Goal: Task Accomplishment & Management: Use online tool/utility

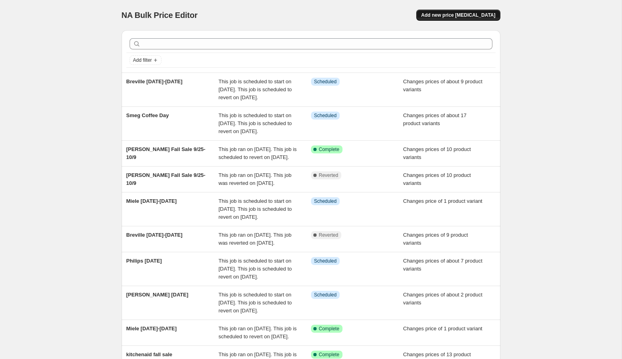
click at [453, 16] on span "Add new price [MEDICAL_DATA]" at bounding box center [458, 15] width 74 height 6
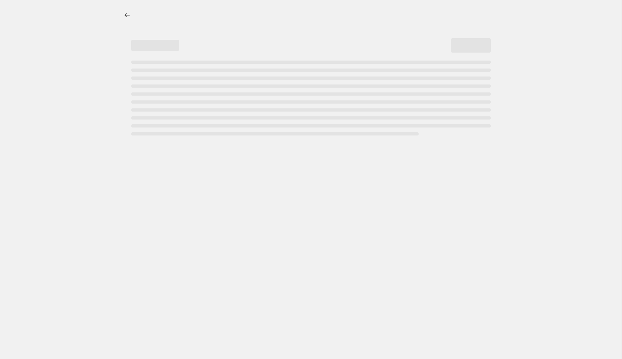
select select "percentage"
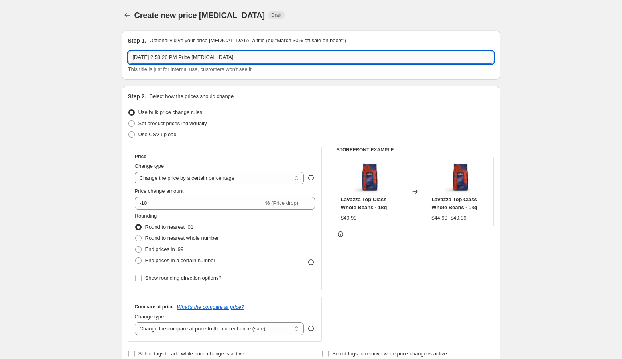
click at [213, 59] on input "[DATE] 2:58:26 PM Price [MEDICAL_DATA]" at bounding box center [311, 57] width 366 height 13
type input "Bellucci [DATE]-[DATE]"
click at [160, 125] on span "Set product prices individually" at bounding box center [172, 123] width 69 height 6
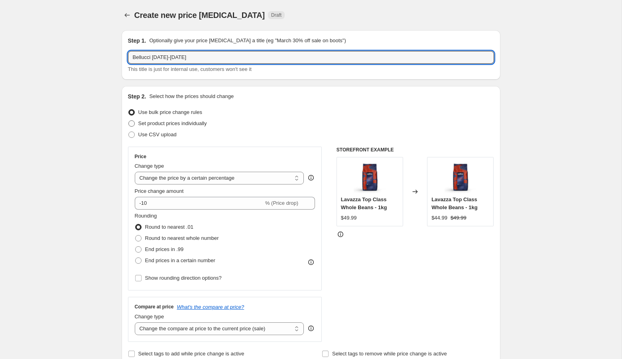
click at [129, 121] on input "Set product prices individually" at bounding box center [128, 120] width 0 height 0
radio input "true"
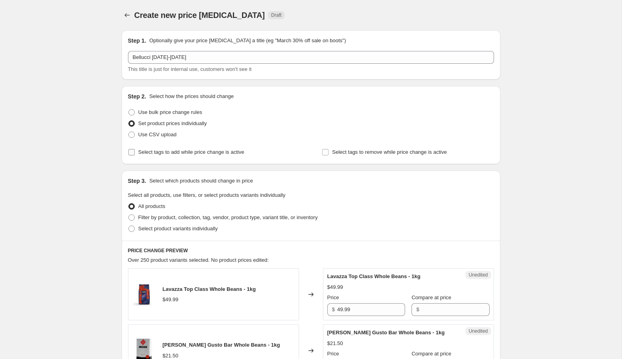
click at [177, 150] on span "Select tags to add while price change is active" at bounding box center [191, 152] width 106 height 6
click at [135, 150] on input "Select tags to add while price change is active" at bounding box center [131, 152] width 6 height 6
checkbox input "true"
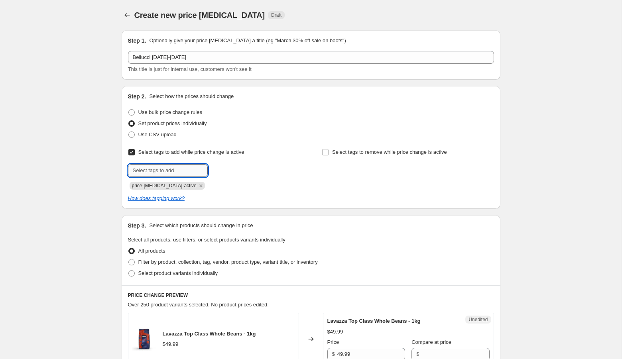
click at [178, 173] on input "text" at bounding box center [168, 170] width 80 height 13
type input "fall sale"
click at [240, 169] on span "fall sale" at bounding box center [234, 170] width 18 height 6
click at [382, 153] on span "Select tags to remove while price change is active" at bounding box center [389, 152] width 115 height 6
click at [328, 153] on input "Select tags to remove while price change is active" at bounding box center [325, 152] width 6 height 6
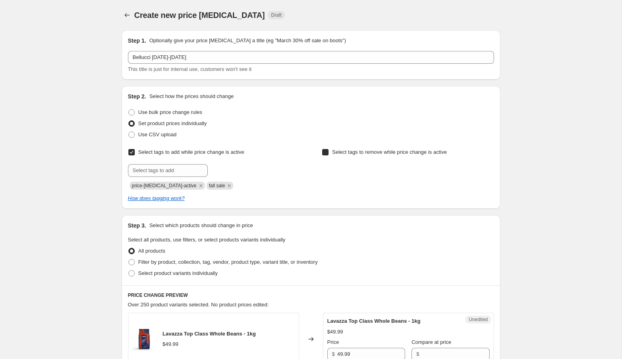
checkbox input "true"
click at [363, 173] on input "text" at bounding box center [362, 170] width 80 height 13
type input "fall sale"
click at [424, 166] on button "Add fall sale" at bounding box center [422, 169] width 38 height 11
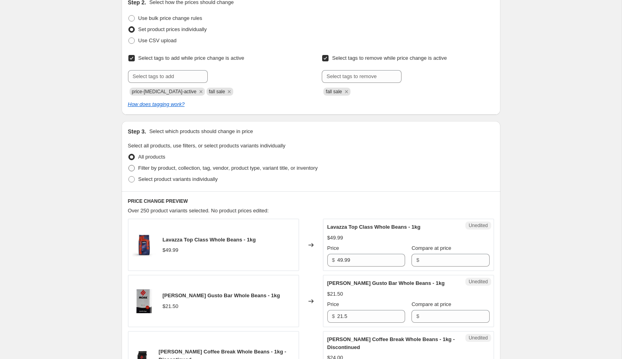
click at [240, 168] on span "Filter by product, collection, tag, vendor, product type, variant title, or inv…" at bounding box center [227, 168] width 179 height 6
click at [129, 165] on input "Filter by product, collection, tag, vendor, product type, variant title, or inv…" at bounding box center [128, 165] width 0 height 0
radio input "true"
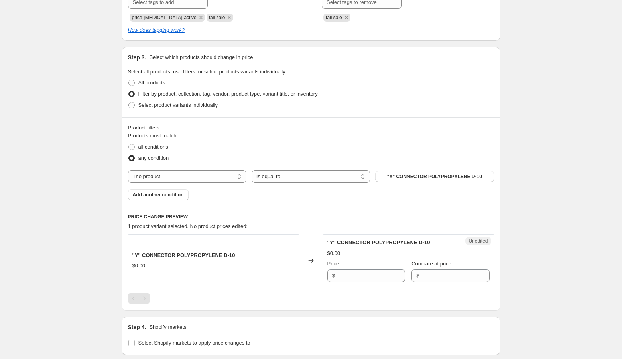
scroll to position [186, 0]
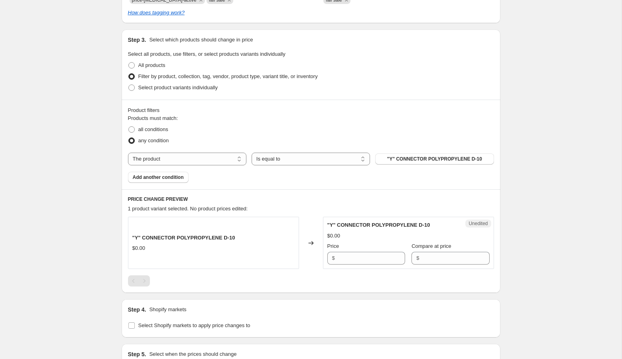
click at [394, 151] on div "Products must match: all conditions any condition The product The product's col…" at bounding box center [311, 148] width 366 height 69
click at [393, 157] on span ""Y" CONNECTOR POLYPROPYLENE D-10" at bounding box center [434, 159] width 95 height 6
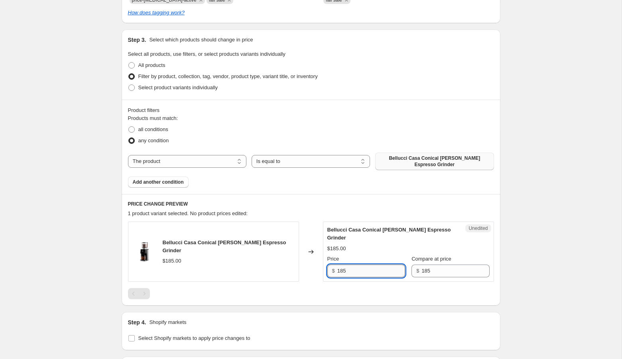
click at [344, 265] on input "185" at bounding box center [371, 271] width 68 height 13
type input "159.99"
click at [558, 240] on div "Create new price [MEDICAL_DATA]. This page is ready Create new price [MEDICAL_D…" at bounding box center [310, 144] width 621 height 660
click at [162, 179] on span "Add another condition" at bounding box center [158, 182] width 51 height 6
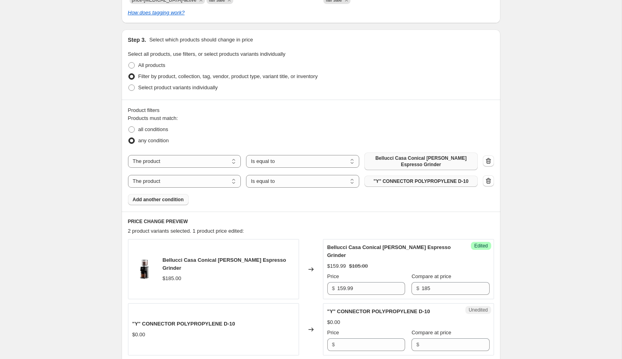
click at [379, 176] on button ""Y" CONNECTOR POLYPROPYLENE D-10" at bounding box center [420, 181] width 113 height 11
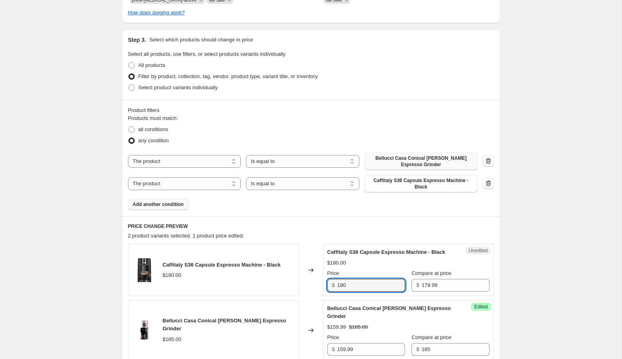
drag, startPoint x: 349, startPoint y: 288, endPoint x: 332, endPoint y: 288, distance: 16.7
click at [332, 288] on div "$ 180" at bounding box center [366, 285] width 78 height 13
type input "129.99"
click at [535, 276] on div "Create new price [MEDICAL_DATA]. This page is ready Create new price [MEDICAL_D…" at bounding box center [310, 183] width 621 height 738
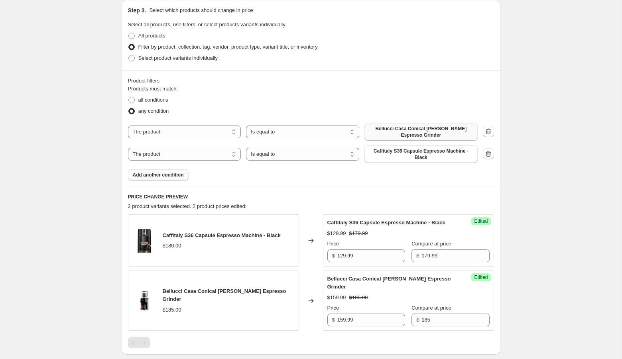
scroll to position [218, 0]
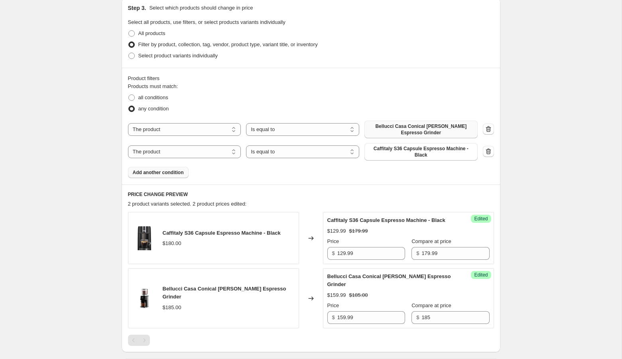
click at [159, 169] on span "Add another condition" at bounding box center [158, 172] width 51 height 6
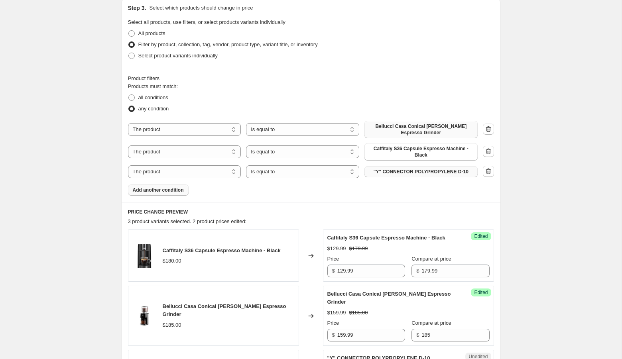
click at [422, 169] on span ""Y" CONNECTOR POLYPROPYLENE D-10" at bounding box center [420, 172] width 95 height 6
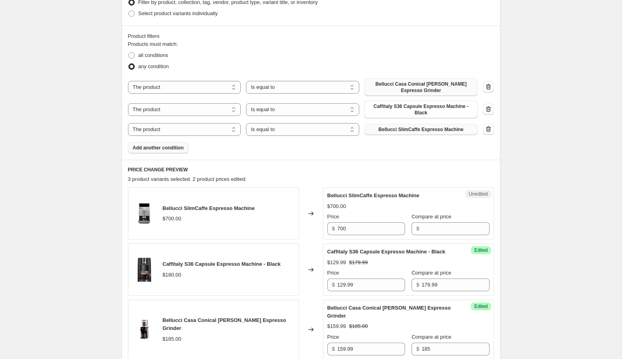
scroll to position [267, 0]
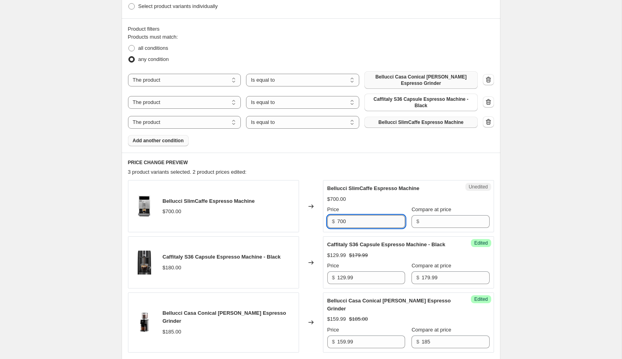
click at [355, 215] on input "700" at bounding box center [371, 221] width 68 height 13
type input "700"
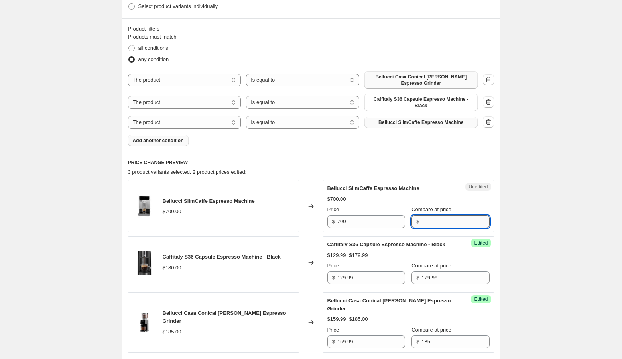
click at [421, 216] on input "Compare at price" at bounding box center [455, 221] width 68 height 13
paste input "700"
type input "700"
click at [353, 220] on input "700" at bounding box center [371, 221] width 68 height 13
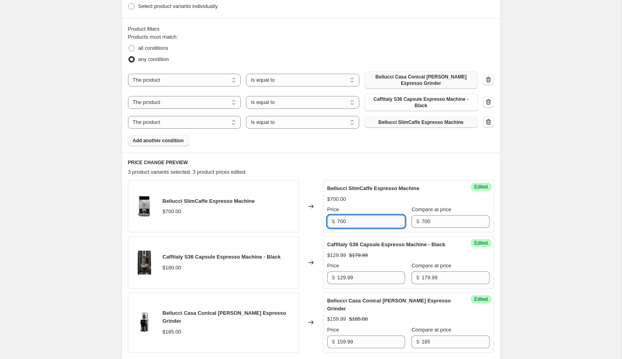
click at [353, 220] on input "700" at bounding box center [371, 221] width 68 height 13
type input "599.99"
click at [529, 210] on div "Create new price [MEDICAL_DATA]. This page is ready Create new price [MEDICAL_D…" at bounding box center [310, 139] width 621 height 812
click at [166, 137] on span "Add another condition" at bounding box center [158, 140] width 51 height 6
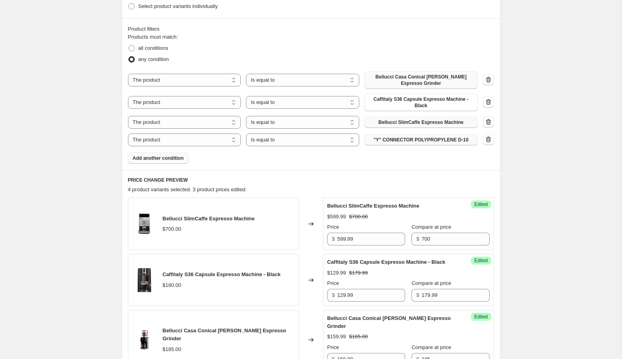
click at [436, 137] on span ""Y" CONNECTOR POLYPROPYLENE D-10" at bounding box center [420, 140] width 95 height 6
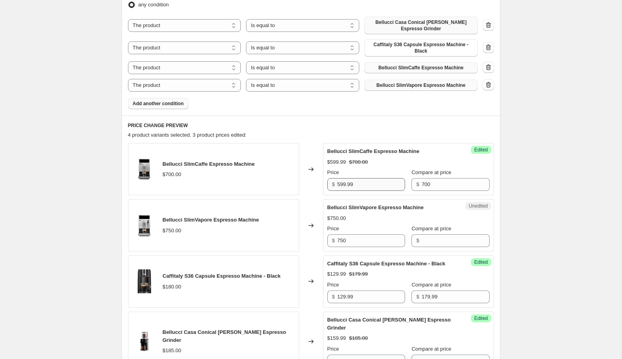
scroll to position [329, 0]
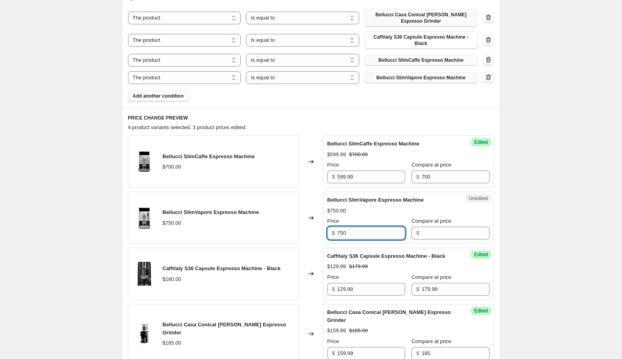
click at [352, 234] on input "750" at bounding box center [371, 233] width 68 height 13
click at [421, 228] on input "Compare at price" at bounding box center [455, 233] width 68 height 13
paste input "750"
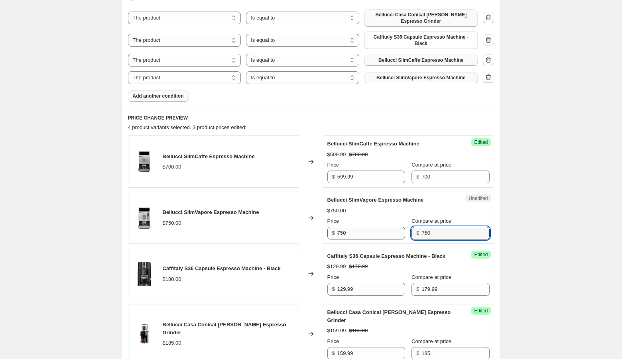
type input "750"
click at [365, 230] on input "750" at bounding box center [371, 233] width 68 height 13
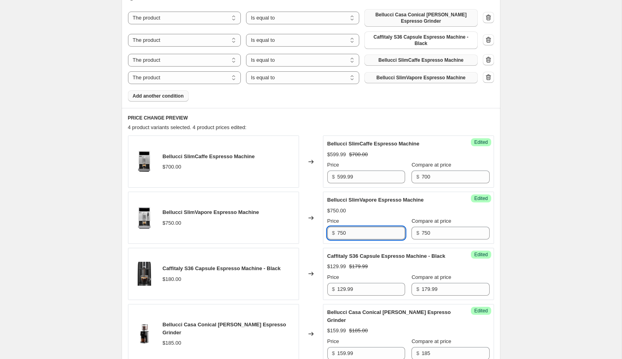
click at [365, 230] on input "750" at bounding box center [371, 233] width 68 height 13
type input "599.99"
click at [542, 204] on div "Create new price [MEDICAL_DATA]. This page is ready Create new price [MEDICAL_D…" at bounding box center [310, 113] width 621 height 885
click at [161, 93] on span "Add another condition" at bounding box center [158, 96] width 51 height 6
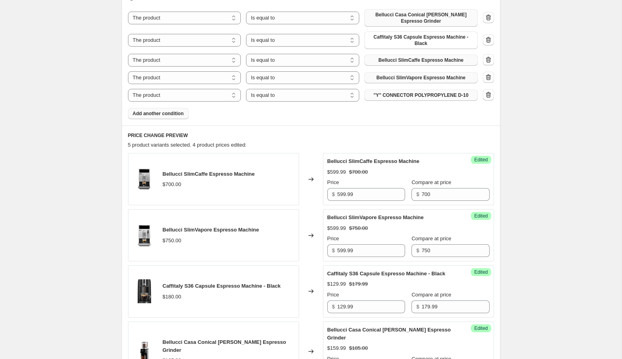
click at [385, 94] on button ""Y" CONNECTOR POLYPROPYLENE D-10" at bounding box center [420, 95] width 113 height 11
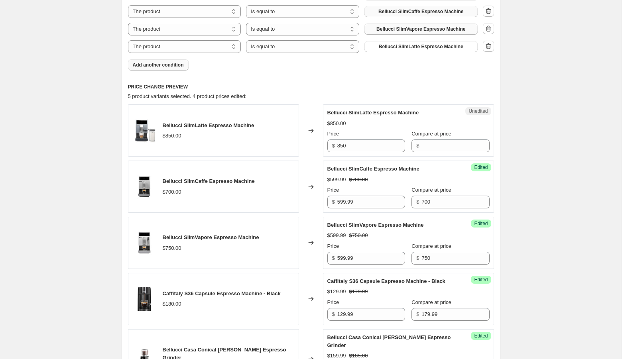
scroll to position [383, 0]
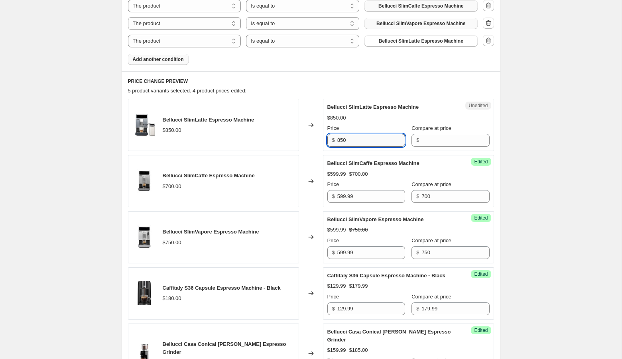
click at [355, 134] on input "850" at bounding box center [371, 140] width 68 height 13
click at [426, 136] on input "Compare at price" at bounding box center [455, 140] width 68 height 13
paste input "850"
type input "850"
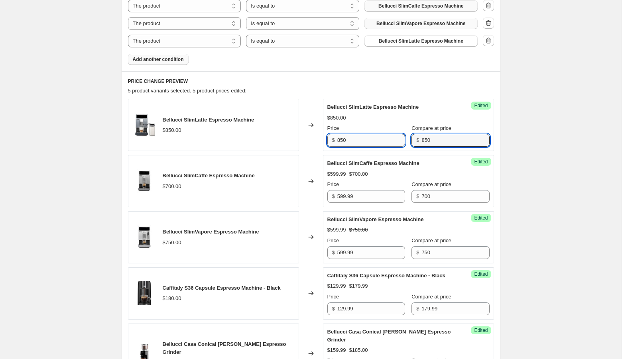
click at [347, 136] on input "850" at bounding box center [371, 140] width 68 height 13
type input "699.99"
click at [590, 187] on div "Create new price [MEDICAL_DATA]. This page is ready Create new price [MEDICAL_D…" at bounding box center [310, 96] width 621 height 959
click at [167, 54] on button "Add another condition" at bounding box center [158, 59] width 61 height 11
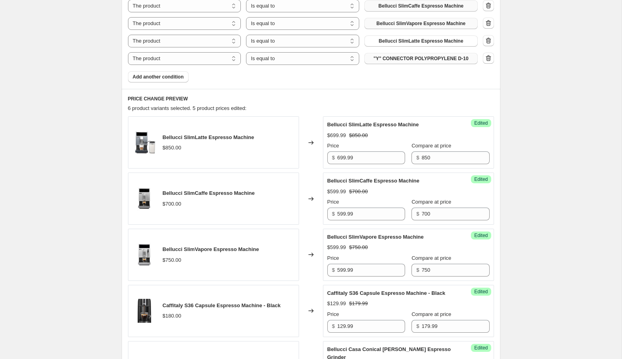
click at [381, 58] on button ""Y" CONNECTOR POLYPROPYLENE D-10" at bounding box center [420, 58] width 113 height 11
click at [488, 54] on icon "button" at bounding box center [488, 58] width 8 height 8
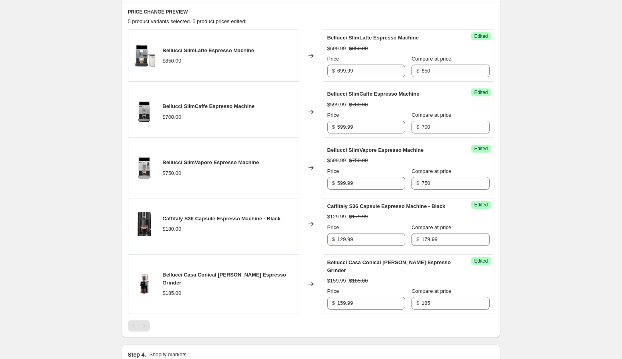
scroll to position [593, 0]
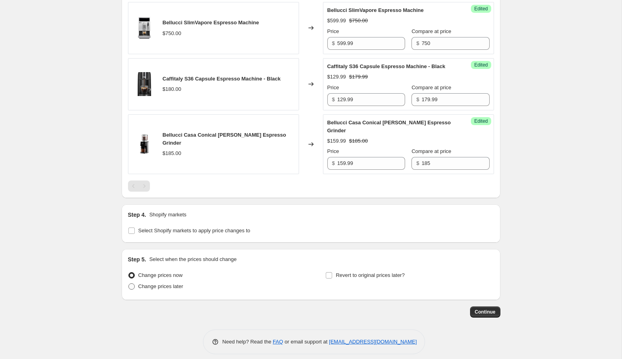
click at [143, 283] on span "Change prices later" at bounding box center [160, 286] width 45 height 6
click at [129, 283] on input "Change prices later" at bounding box center [128, 283] width 0 height 0
radio input "true"
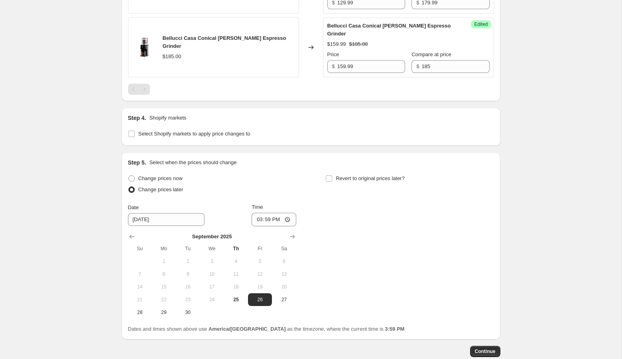
scroll to position [721, 0]
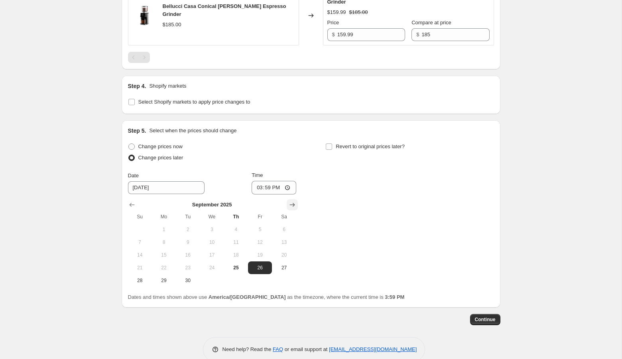
click at [293, 201] on icon "Show next month, October 2025" at bounding box center [292, 205] width 8 height 8
click at [232, 226] on span "2" at bounding box center [236, 229] width 18 height 6
click at [207, 226] on span "1" at bounding box center [212, 229] width 18 height 6
type input "[DATE]"
click at [255, 184] on input "15:59" at bounding box center [273, 188] width 45 height 14
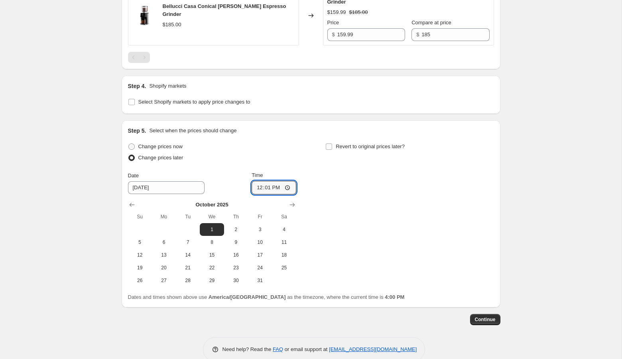
type input "00:01"
click at [346, 141] on label "Revert to original prices later?" at bounding box center [364, 146] width 79 height 11
click at [332, 143] on input "Revert to original prices later?" at bounding box center [329, 146] width 6 height 6
checkbox input "true"
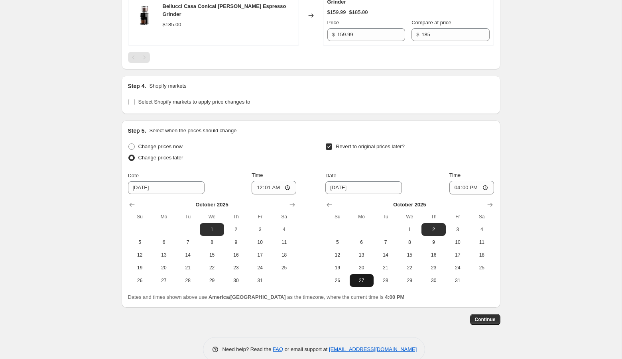
click at [360, 277] on span "27" at bounding box center [362, 280] width 18 height 6
type input "[DATE]"
click at [449, 181] on input "16:00" at bounding box center [471, 188] width 45 height 14
type input "23:59"
click at [477, 316] on span "Continue" at bounding box center [485, 319] width 21 height 6
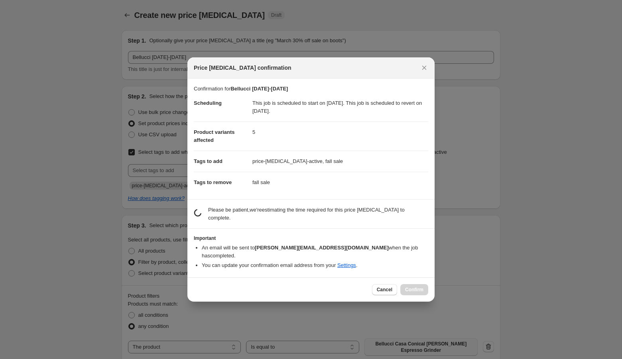
scroll to position [0, 0]
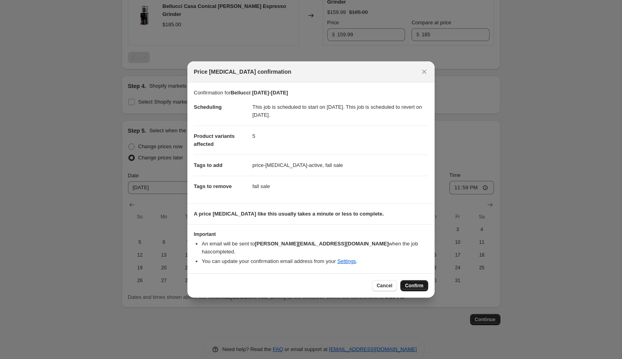
click at [416, 280] on button "Confirm" at bounding box center [414, 285] width 28 height 11
